Goal: Task Accomplishment & Management: Manage account settings

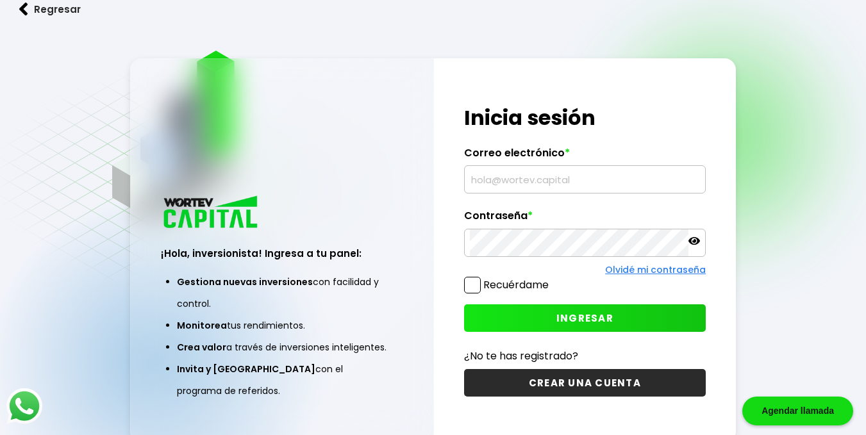
type input "[EMAIL_ADDRESS][DOMAIN_NAME]"
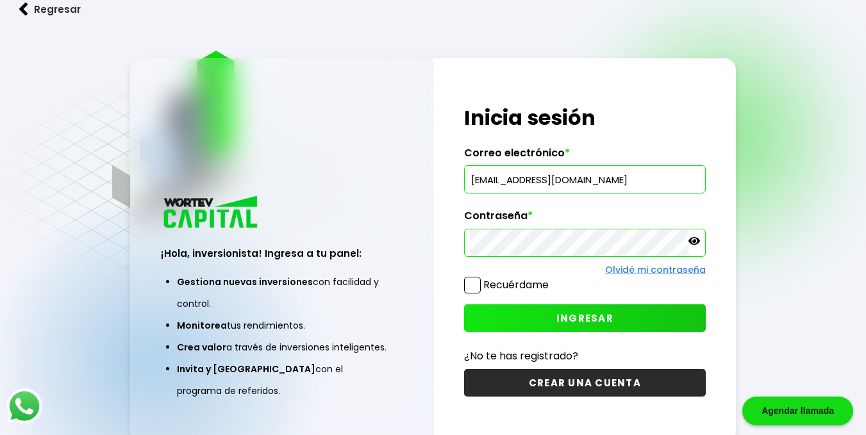
click at [590, 323] on span "INGRESAR" at bounding box center [584, 318] width 57 height 13
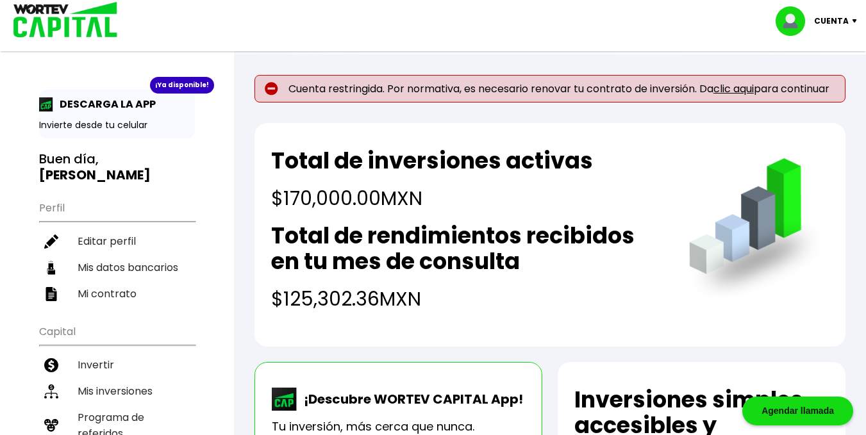
click at [740, 88] on link "clic aqui" at bounding box center [734, 88] width 40 height 15
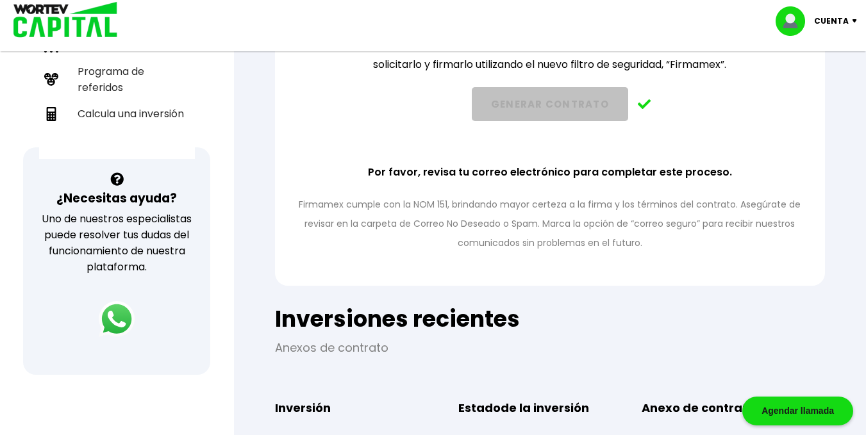
scroll to position [380, 0]
